Goal: Task Accomplishment & Management: Use online tool/utility

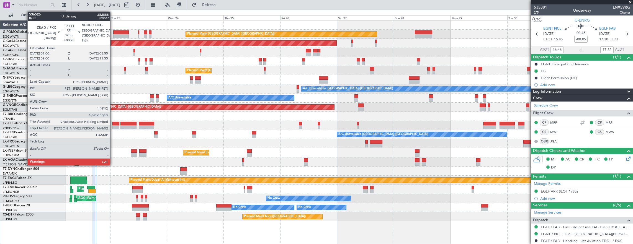
click at [113, 127] on div at bounding box center [115, 127] width 7 height 4
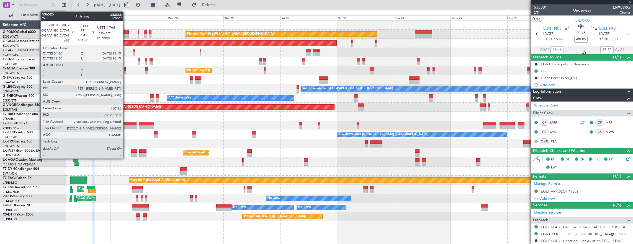
type input "+00:20"
type input "6"
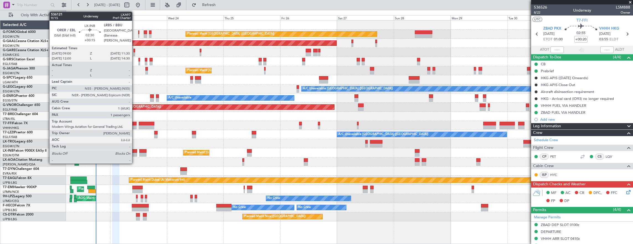
click at [135, 153] on div at bounding box center [134, 155] width 6 height 4
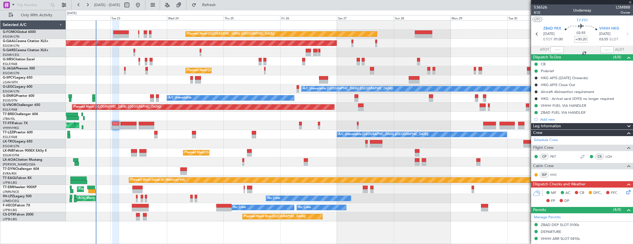
type input "+00:15"
type input "1"
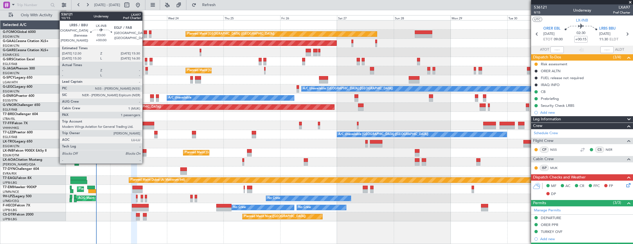
click at [145, 155] on div at bounding box center [142, 155] width 7 height 4
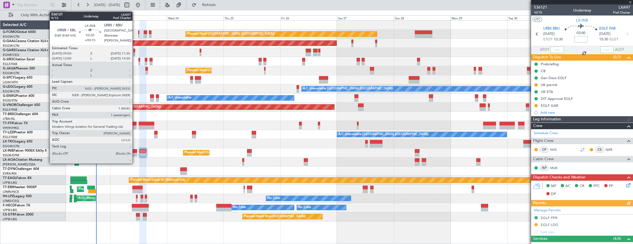
click at [135, 153] on div at bounding box center [134, 155] width 6 height 4
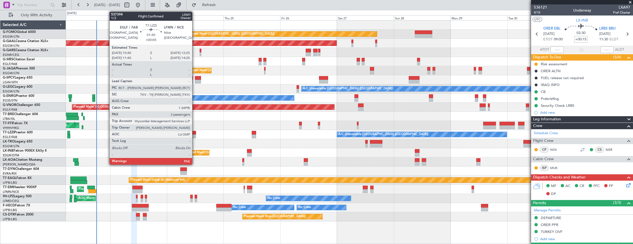
click at [195, 133] on div at bounding box center [194, 133] width 4 height 4
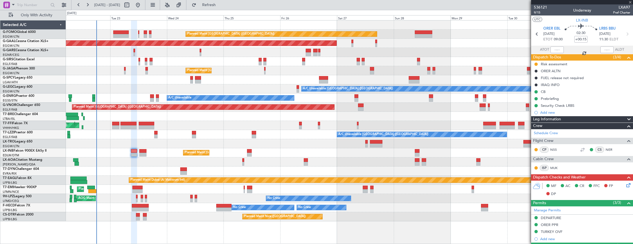
type input "+00:05"
type input "3"
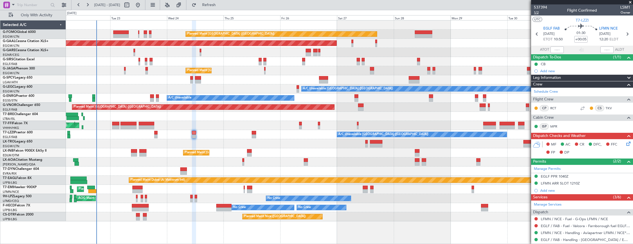
click at [538, 12] on span "1/2" at bounding box center [539, 12] width 13 height 5
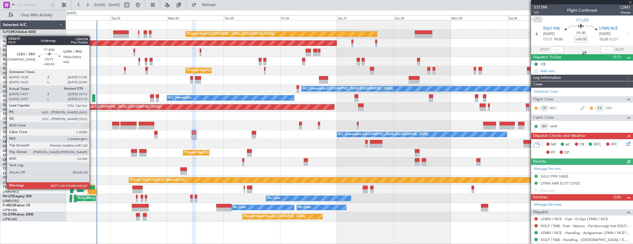
click at [92, 188] on div at bounding box center [91, 188] width 8 height 4
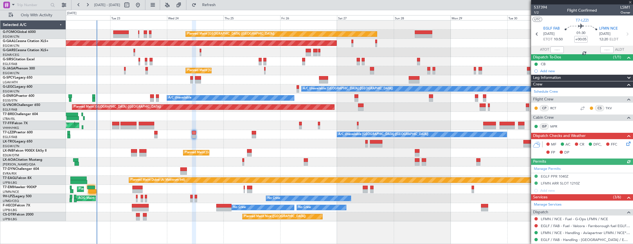
type input "14:57"
type input "0"
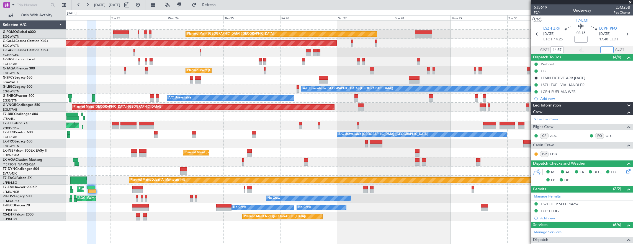
click at [603, 47] on input "text" at bounding box center [606, 49] width 13 height 7
type input "18:15"
